Goal: Task Accomplishment & Management: Use online tool/utility

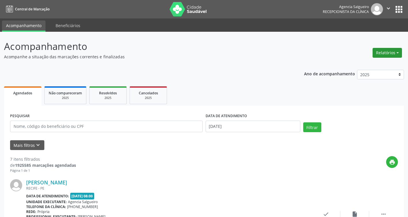
click at [398, 52] on button "Relatórios" at bounding box center [387, 53] width 29 height 10
click at [385, 61] on link "Agendamentos" at bounding box center [372, 65] width 62 height 8
select select "8"
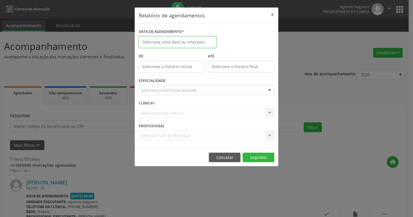
click at [198, 43] on input "text" at bounding box center [178, 42] width 78 height 12
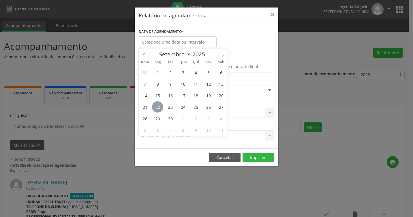
click at [159, 107] on span "22" at bounding box center [157, 106] width 11 height 11
type input "[DATE]"
click at [159, 107] on span "22" at bounding box center [157, 106] width 11 height 11
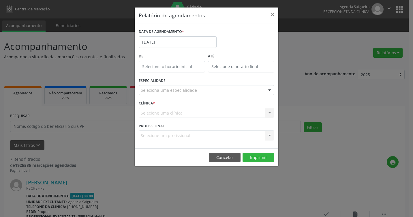
click at [272, 90] on div at bounding box center [269, 90] width 9 height 10
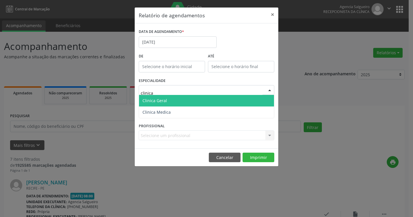
type input "clinica"
click at [263, 99] on span "Clinica Geral" at bounding box center [206, 101] width 135 height 12
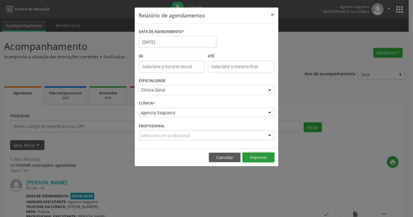
drag, startPoint x: 259, startPoint y: 155, endPoint x: 248, endPoint y: 162, distance: 13.7
click at [259, 155] on button "Imprimir" at bounding box center [258, 157] width 32 height 10
